Goal: Information Seeking & Learning: Compare options

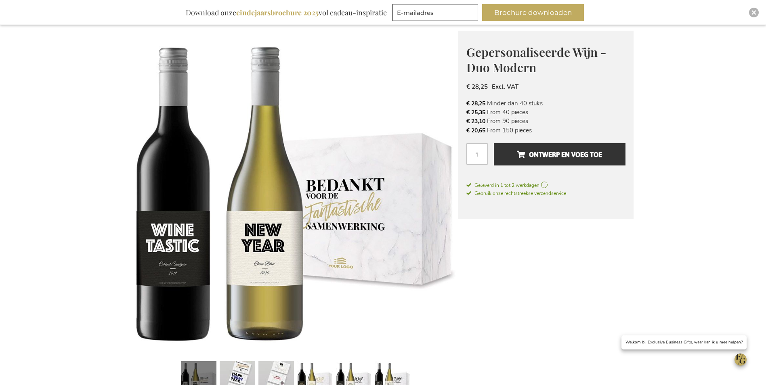
scroll to position [121, 0]
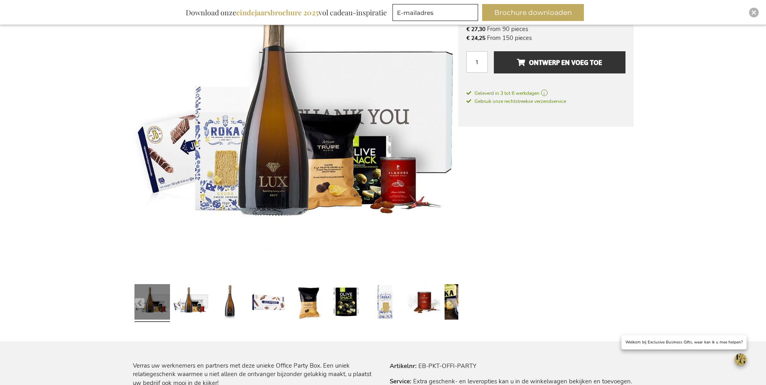
scroll to position [187, 0]
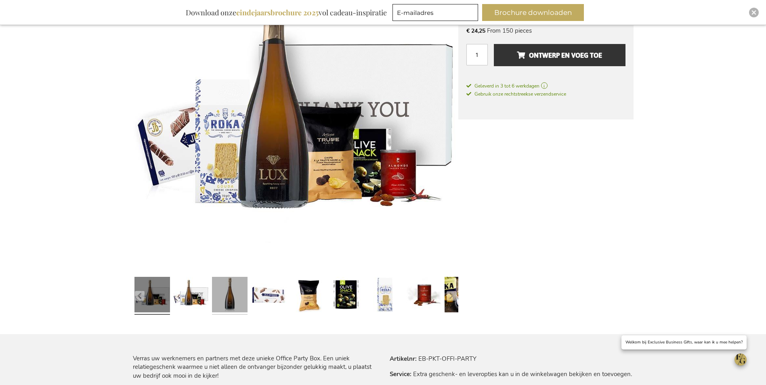
click at [233, 290] on link at bounding box center [230, 296] width 36 height 44
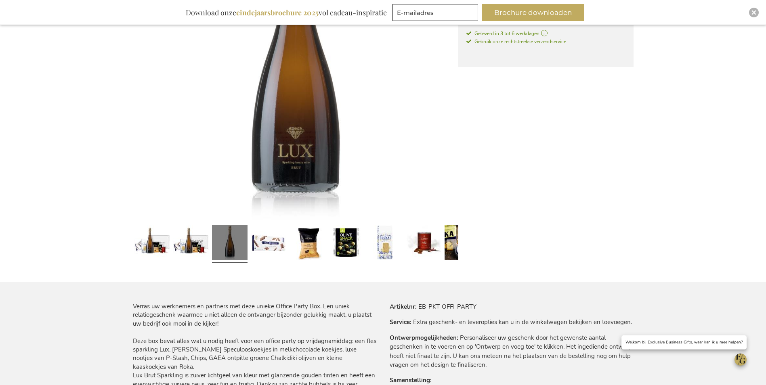
scroll to position [202, 0]
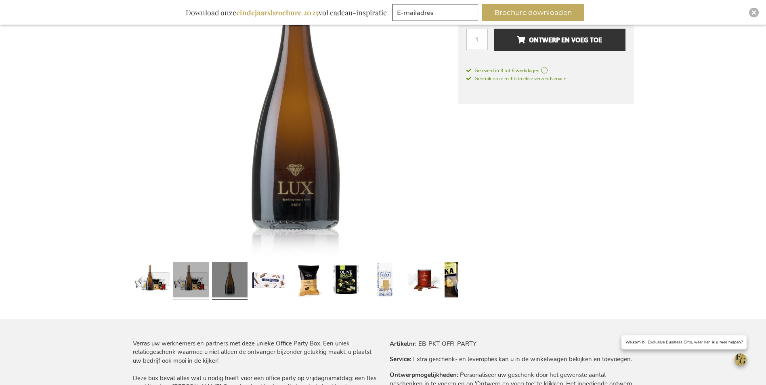
click at [182, 278] on link at bounding box center [191, 281] width 36 height 44
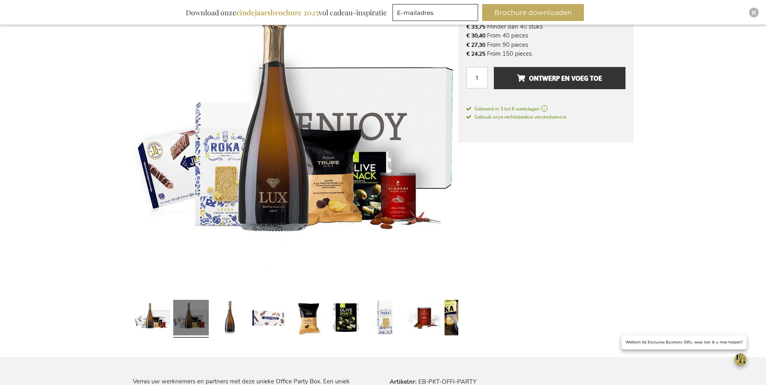
scroll to position [121, 0]
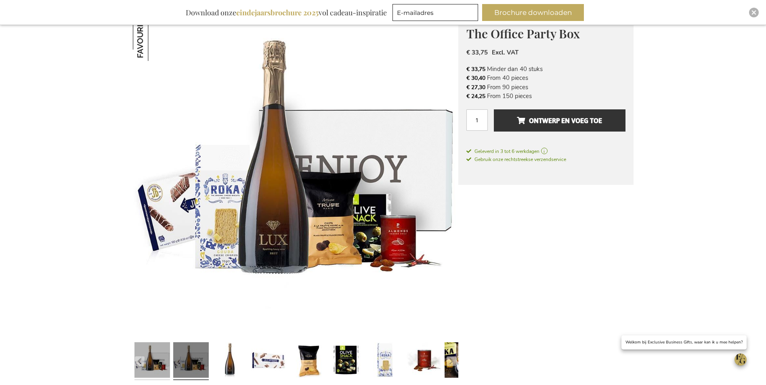
click at [157, 368] on link at bounding box center [153, 361] width 36 height 44
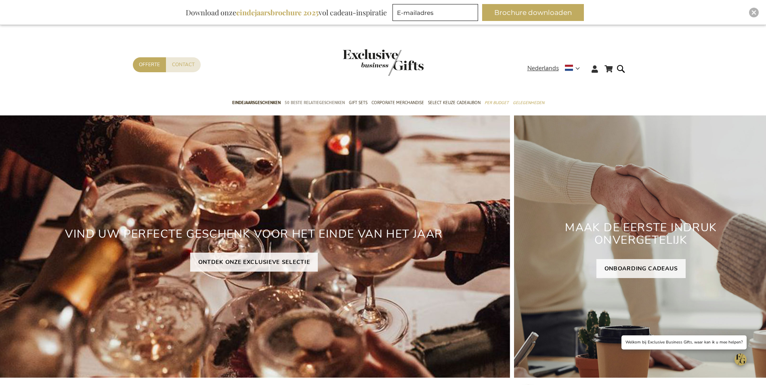
click at [301, 100] on span "50 beste relatiegeschenken" at bounding box center [315, 103] width 60 height 8
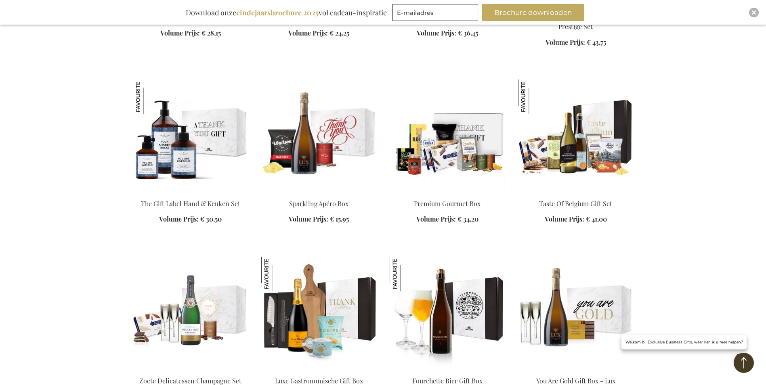
scroll to position [848, 0]
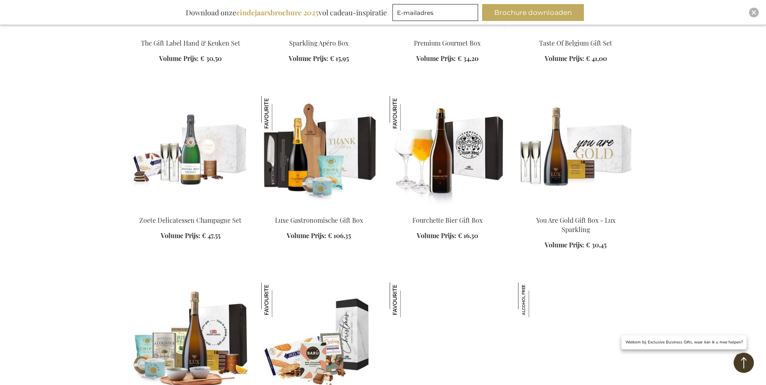
scroll to position [1010, 0]
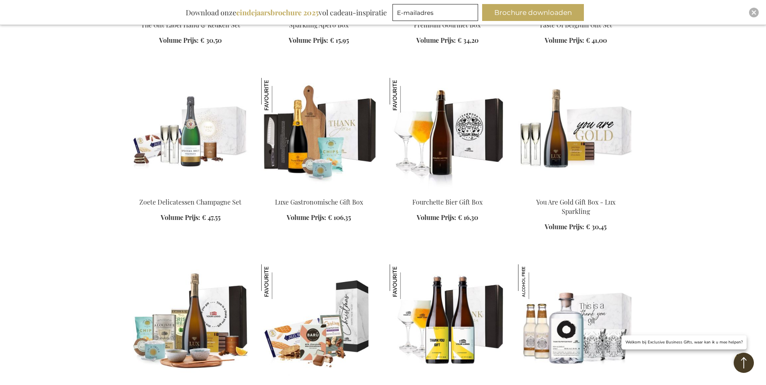
click at [566, 134] on img at bounding box center [576, 134] width 116 height 113
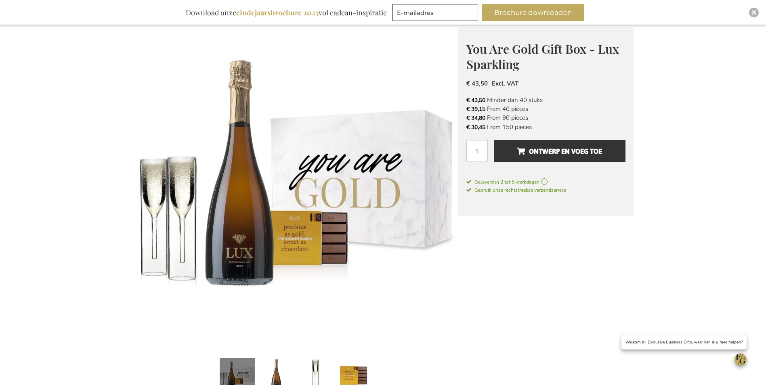
scroll to position [162, 0]
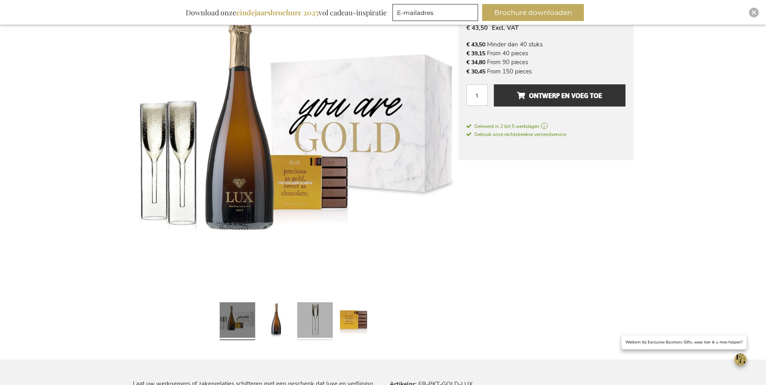
click at [317, 319] on link at bounding box center [315, 321] width 36 height 44
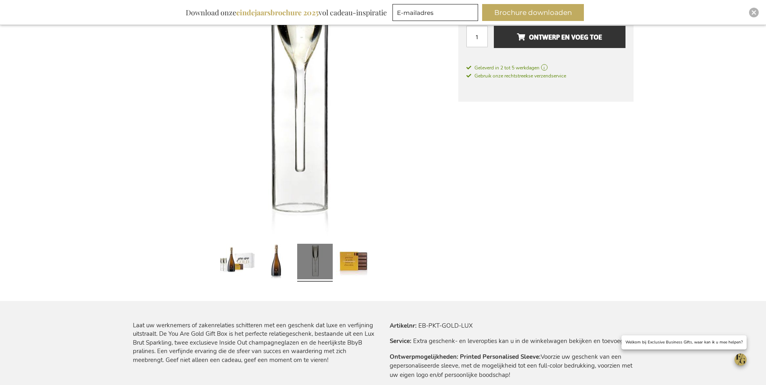
scroll to position [242, 0]
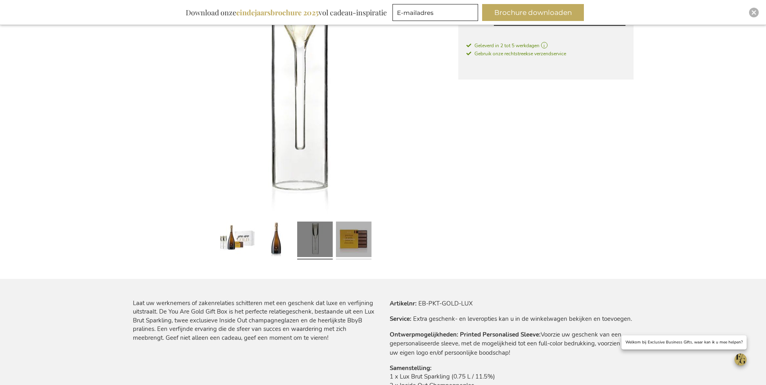
click at [351, 244] on link at bounding box center [354, 241] width 36 height 44
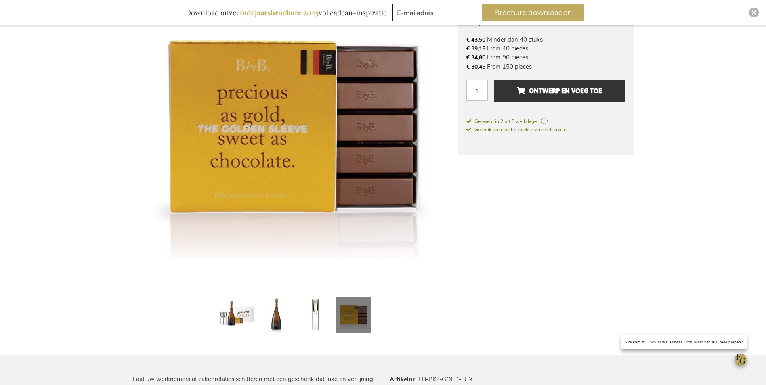
scroll to position [162, 0]
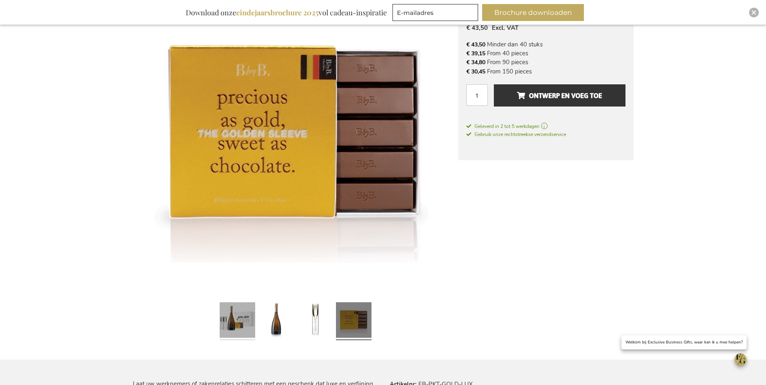
click at [227, 322] on link at bounding box center [238, 321] width 36 height 44
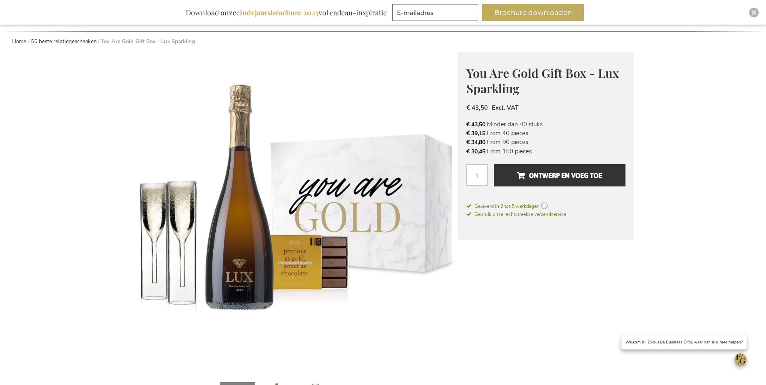
scroll to position [0, 0]
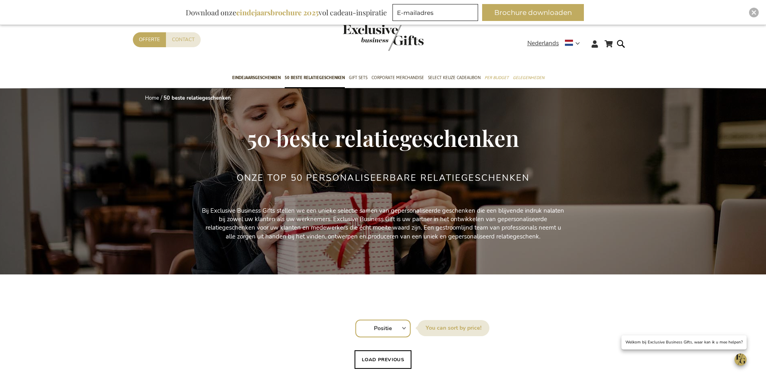
click at [379, 327] on select "Positie Best Sellers Meest bekeken Nieuw Biggest Saving Price: low to high Pric…" at bounding box center [382, 329] width 55 height 18
select select "saving"
click at [355, 320] on select "Positie Best Sellers Meest bekeken Nieuw Biggest Saving Price: low to high Pric…" at bounding box center [382, 329] width 55 height 18
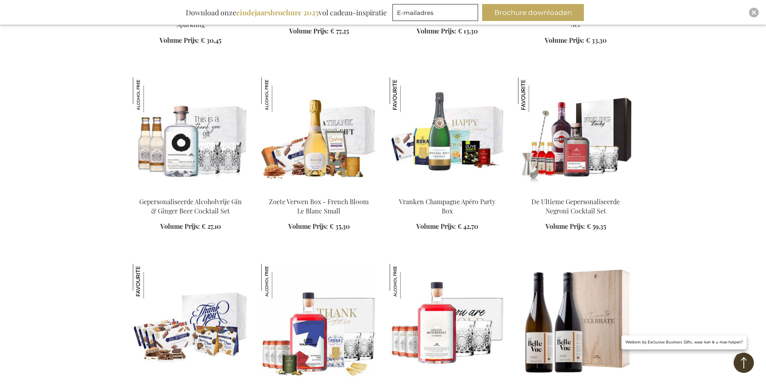
scroll to position [929, 0]
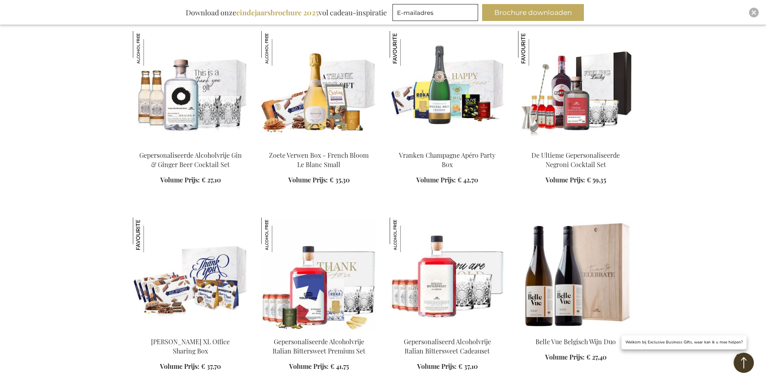
click at [586, 313] on img at bounding box center [576, 274] width 116 height 113
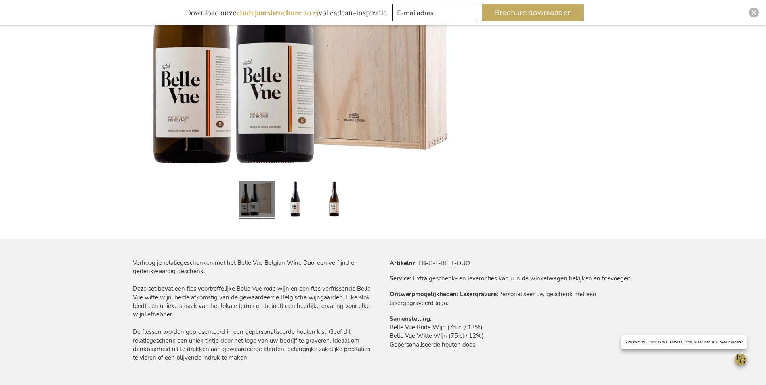
scroll to position [242, 0]
